Goal: Information Seeking & Learning: Learn about a topic

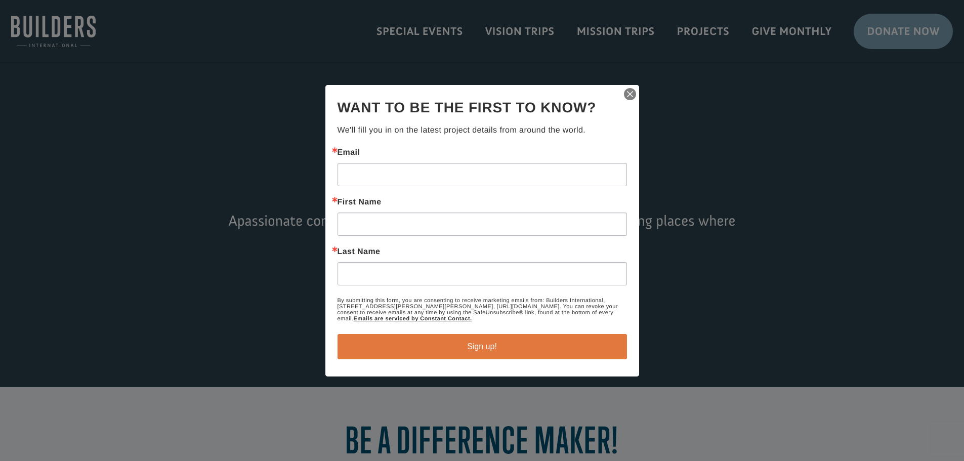
click at [631, 90] on img "button" at bounding box center [630, 94] width 14 height 14
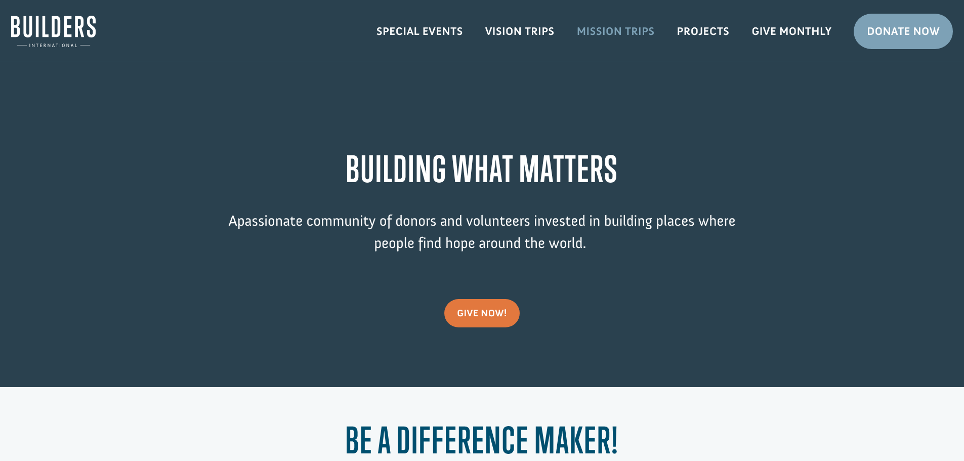
click at [615, 35] on link "Mission Trips" at bounding box center [616, 31] width 100 height 29
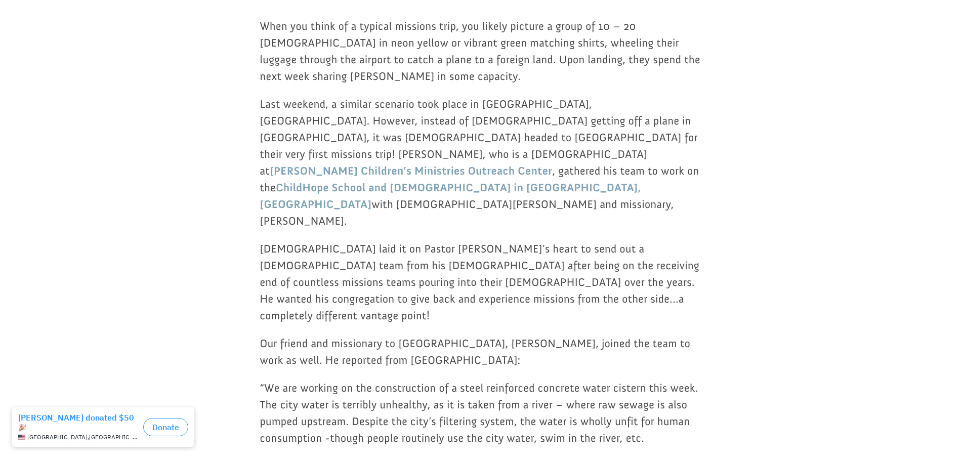
scroll to position [202, 0]
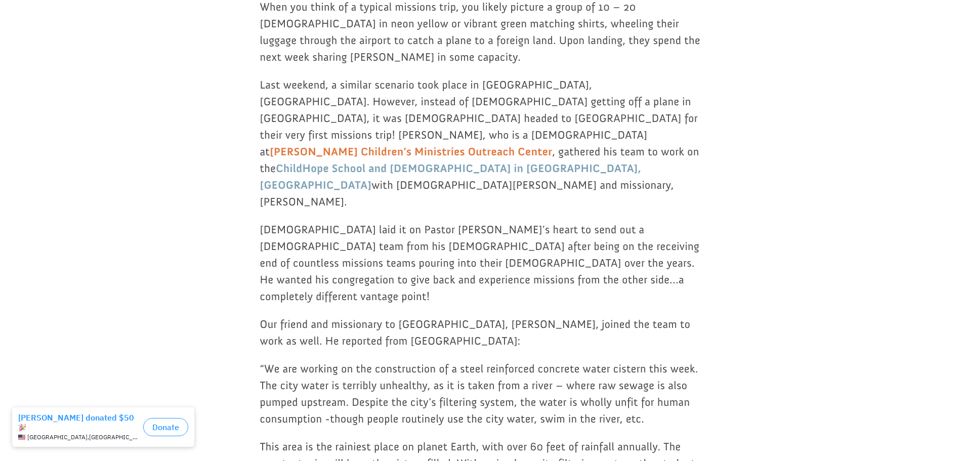
click at [552, 145] on link "[PERSON_NAME] Children’s Ministries Outreach Center" at bounding box center [411, 152] width 282 height 14
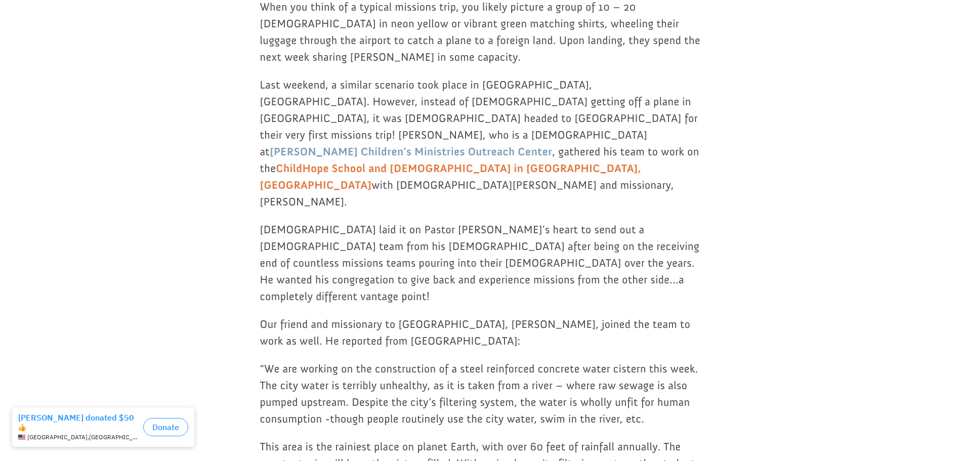
click at [322, 161] on link "ChildHope School and [DEMOGRAPHIC_DATA] in [GEOGRAPHIC_DATA], [GEOGRAPHIC_DATA]" at bounding box center [450, 176] width 381 height 30
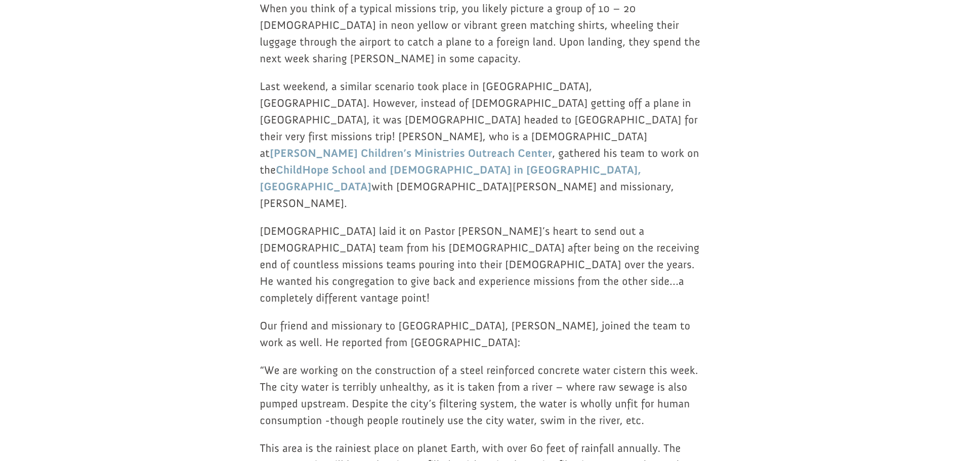
scroll to position [150, 0]
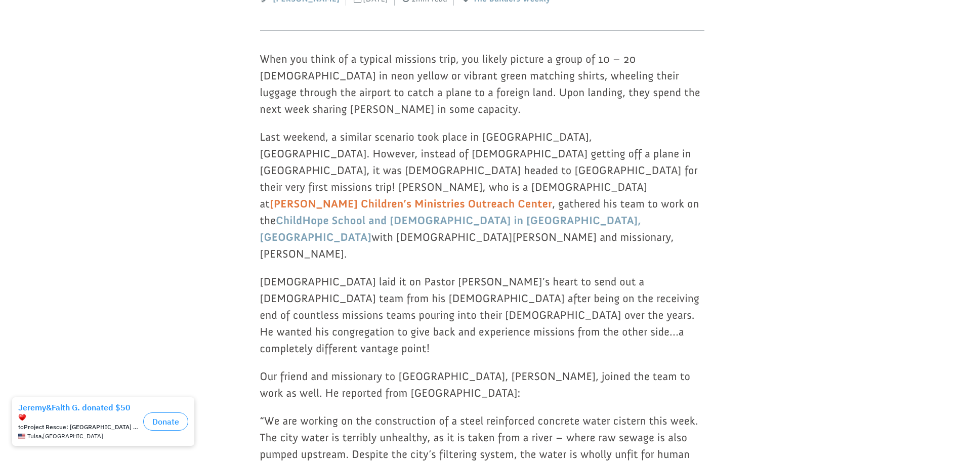
click at [535, 197] on link "[PERSON_NAME] Children’s Ministries Outreach Center" at bounding box center [411, 204] width 282 height 14
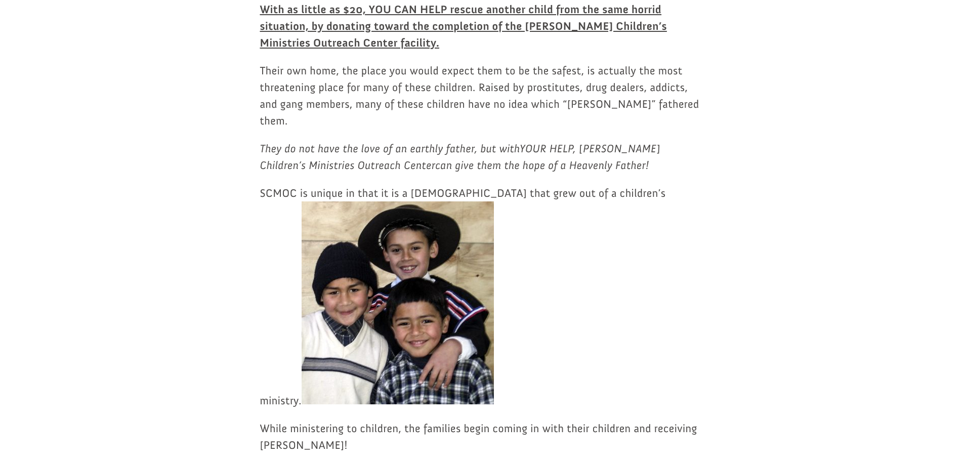
scroll to position [1316, 0]
